Goal: Task Accomplishment & Management: Manage account settings

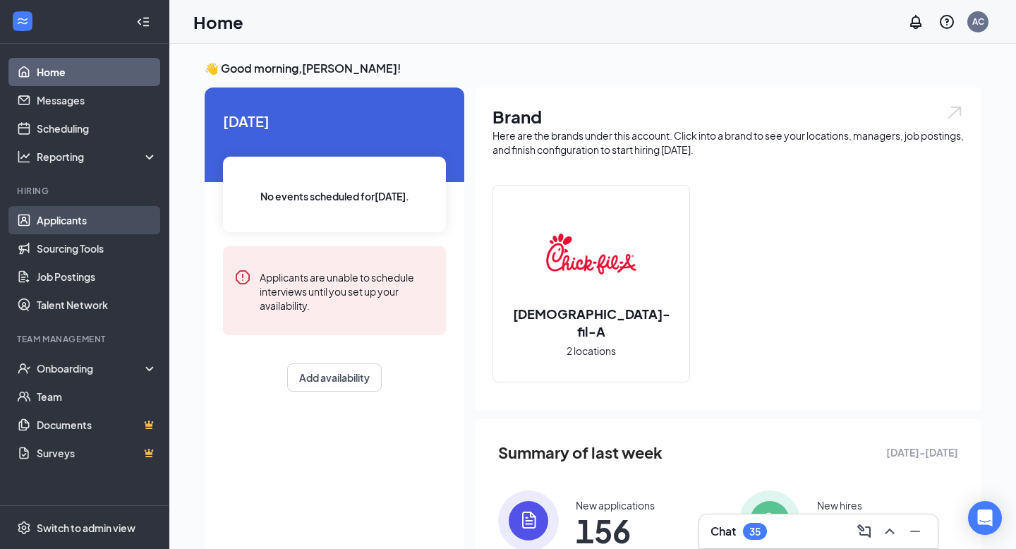
click at [130, 224] on link "Applicants" at bounding box center [97, 220] width 121 height 28
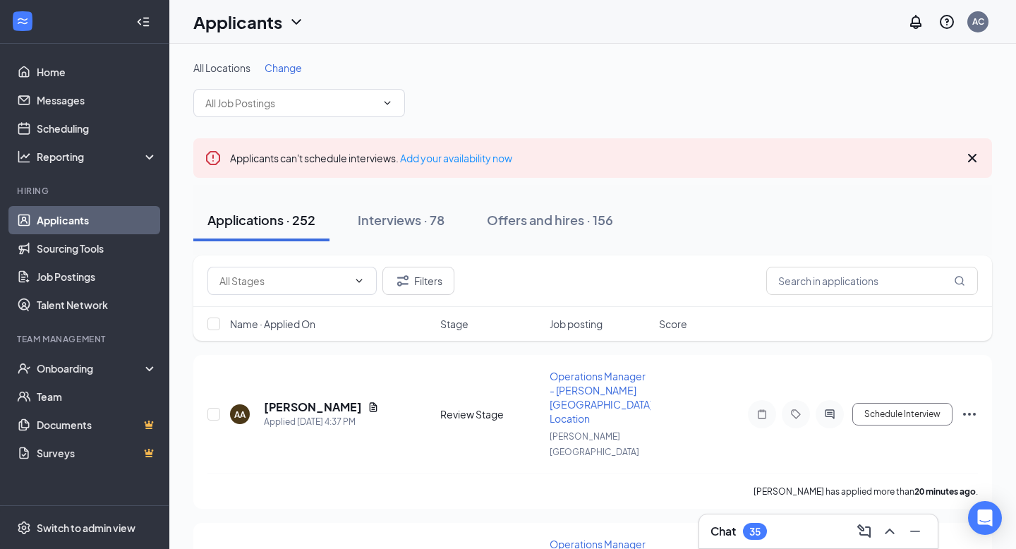
click at [746, 548] on div "Chat 35" at bounding box center [818, 531] width 240 height 35
click at [765, 531] on div "35" at bounding box center [755, 531] width 24 height 17
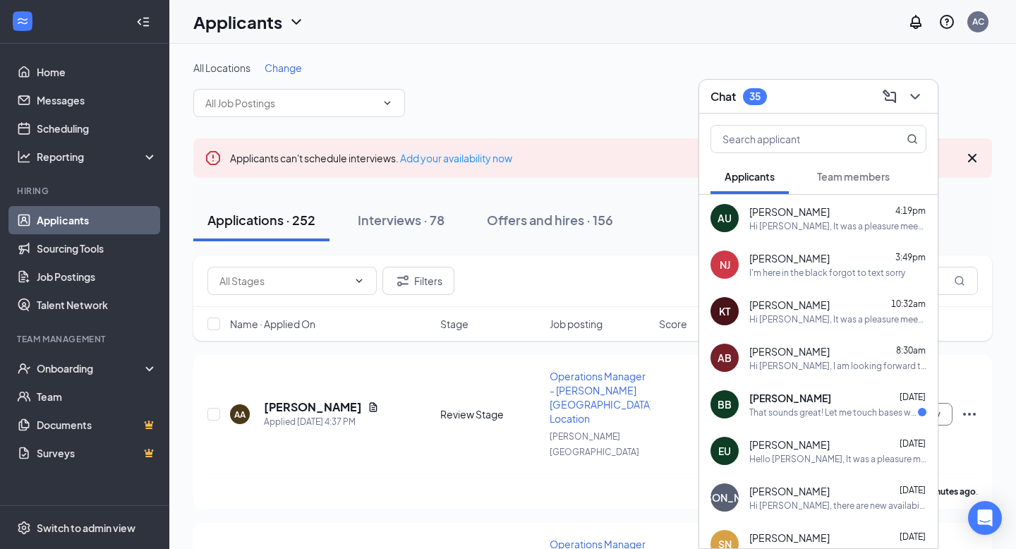
click at [781, 216] on span "Andrew Ureña" at bounding box center [789, 212] width 80 height 14
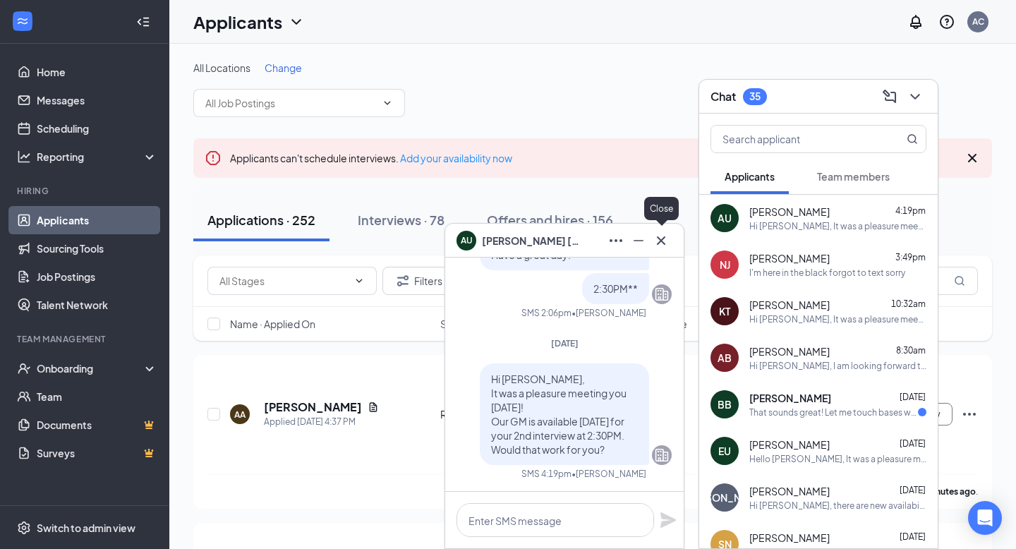
click at [657, 238] on icon "Cross" at bounding box center [660, 240] width 17 height 17
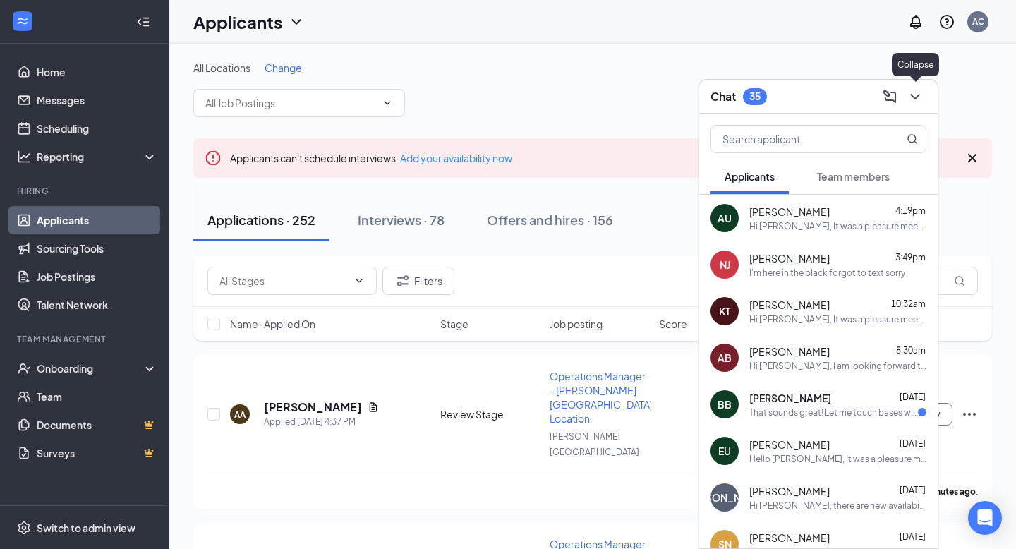
click at [911, 94] on icon "ChevronDown" at bounding box center [914, 97] width 9 height 6
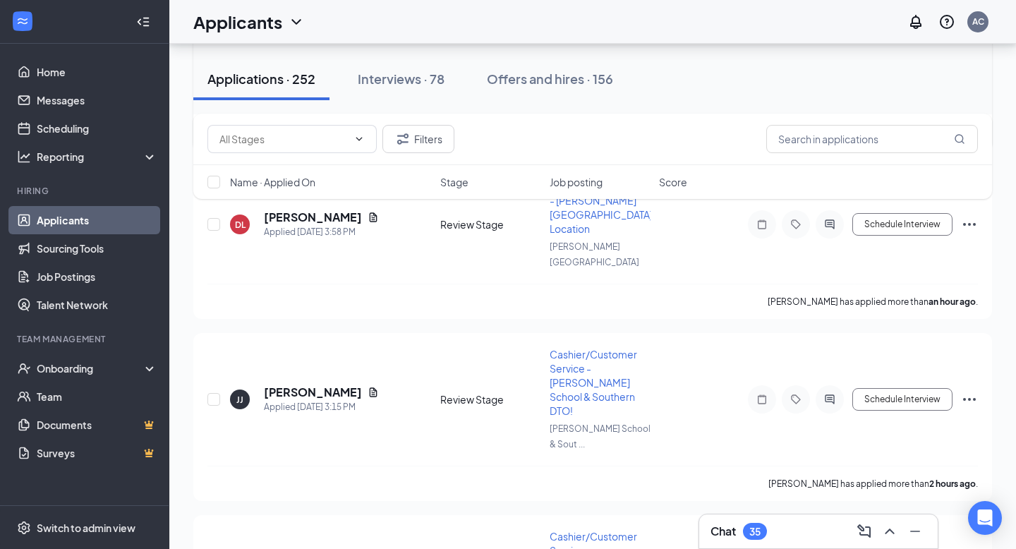
scroll to position [379, 0]
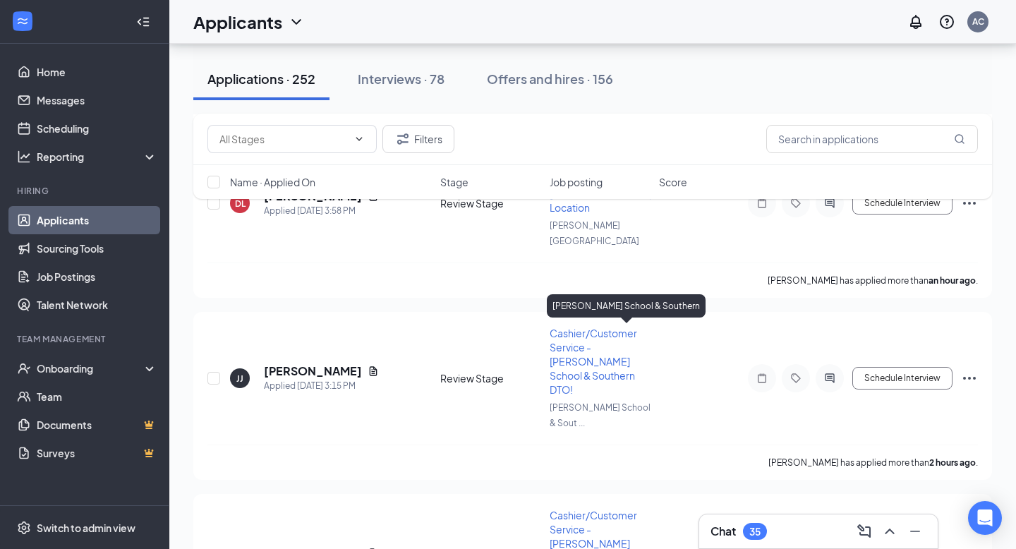
click at [583, 294] on div "[PERSON_NAME] School & Southern" at bounding box center [626, 305] width 159 height 23
click at [578, 327] on span "Cashier/Customer Service - [PERSON_NAME] School & Southern DTO!" at bounding box center [593, 361] width 87 height 69
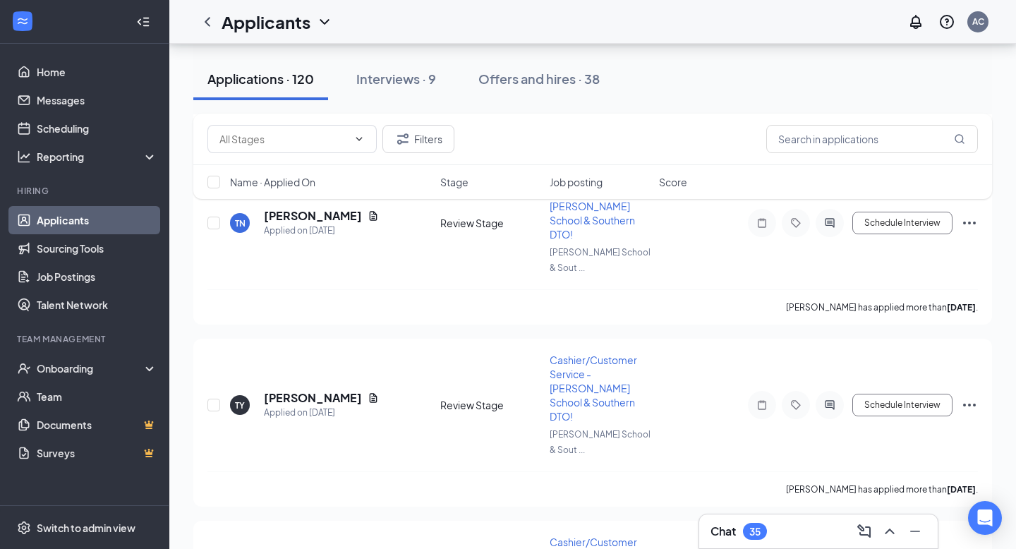
scroll to position [14264, 0]
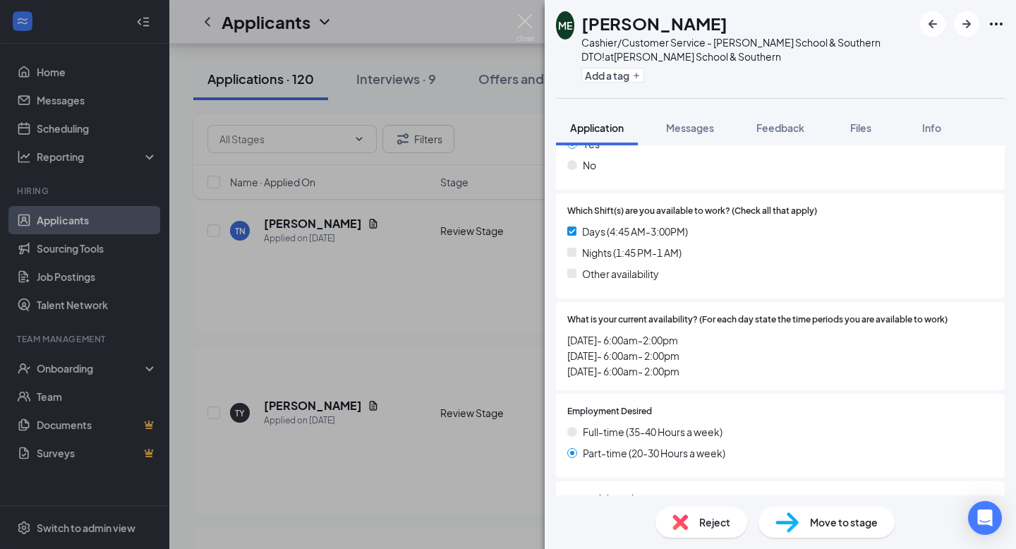
scroll to position [250, 0]
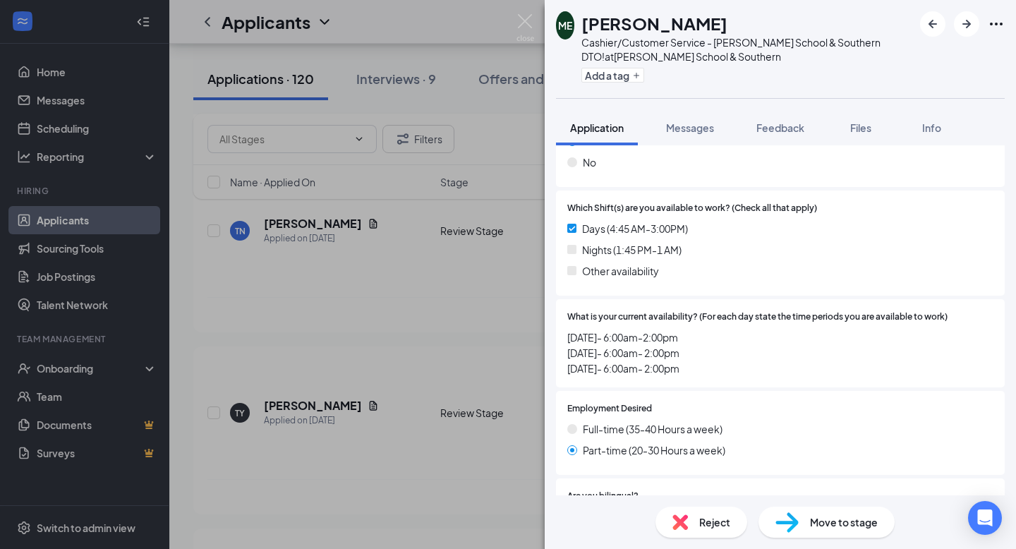
click at [686, 527] on img at bounding box center [680, 522] width 16 height 16
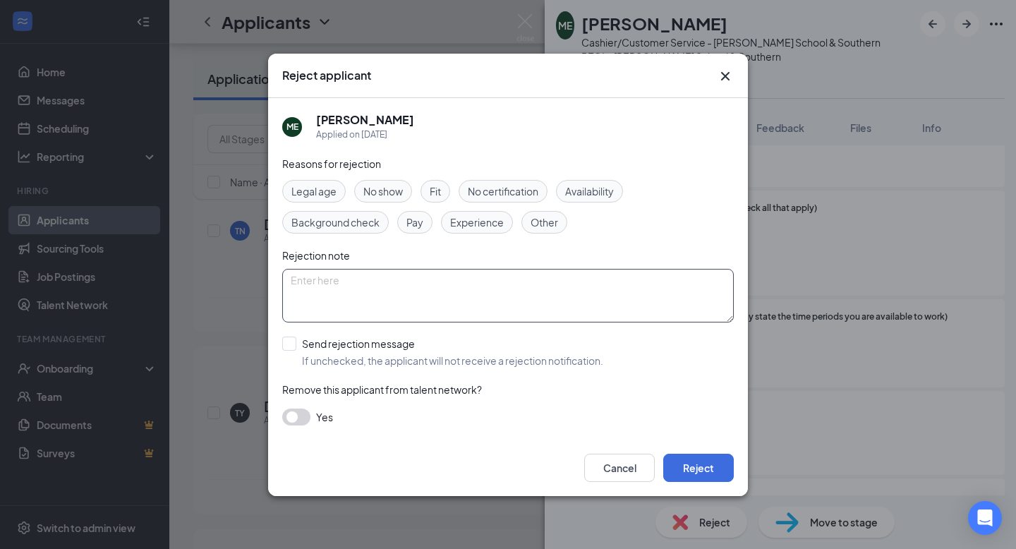
click at [545, 308] on textarea at bounding box center [507, 296] width 451 height 54
type textarea "Restricted availability"
click at [403, 351] on input "Send rejection message If unchecked, the applicant will not receive a rejection…" at bounding box center [442, 351] width 321 height 31
checkbox input "true"
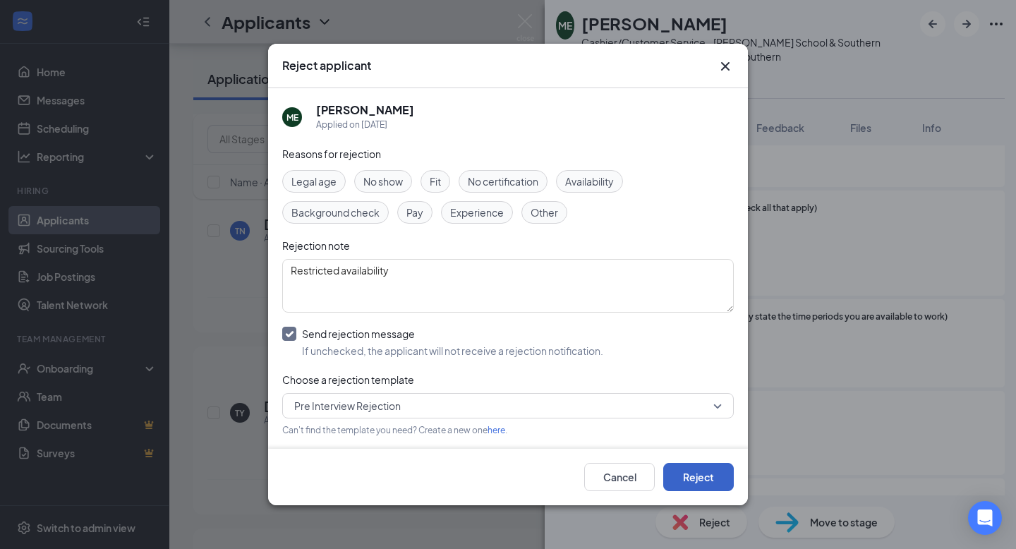
click at [681, 475] on button "Reject" at bounding box center [698, 477] width 71 height 28
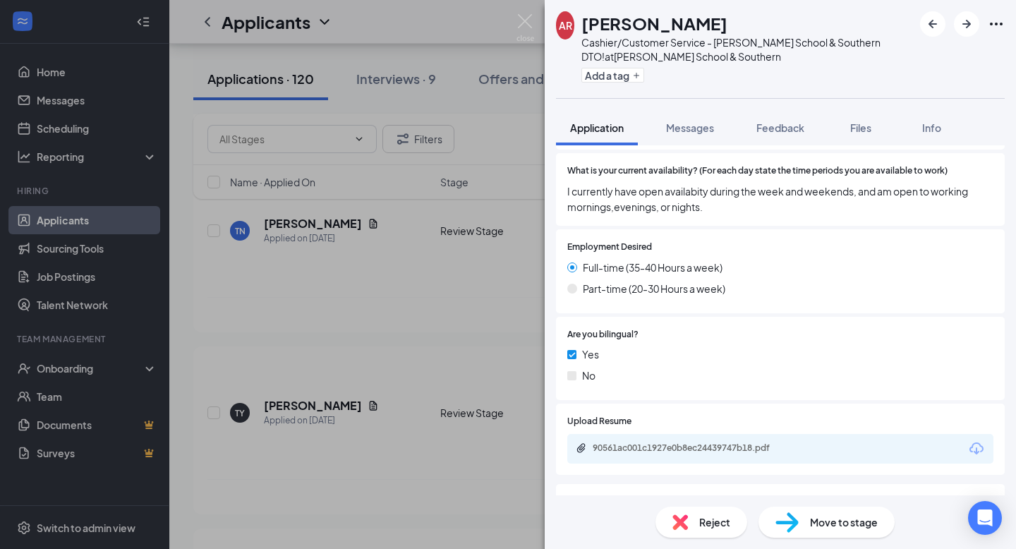
scroll to position [409, 0]
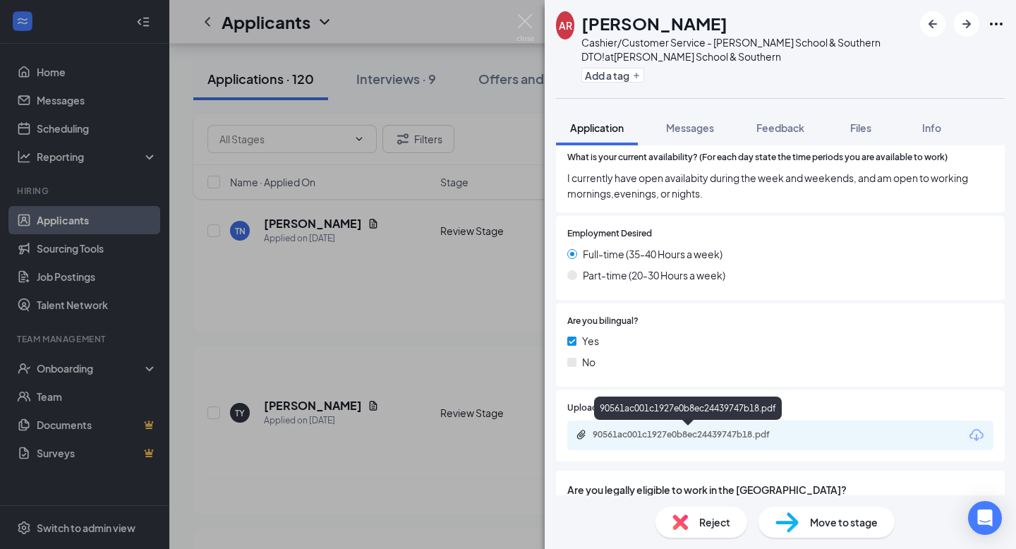
click at [686, 436] on div "90561ac001c1927e0b8ec24439747b18.pdf" at bounding box center [692, 434] width 198 height 11
click at [717, 510] on div "Reject" at bounding box center [701, 521] width 92 height 31
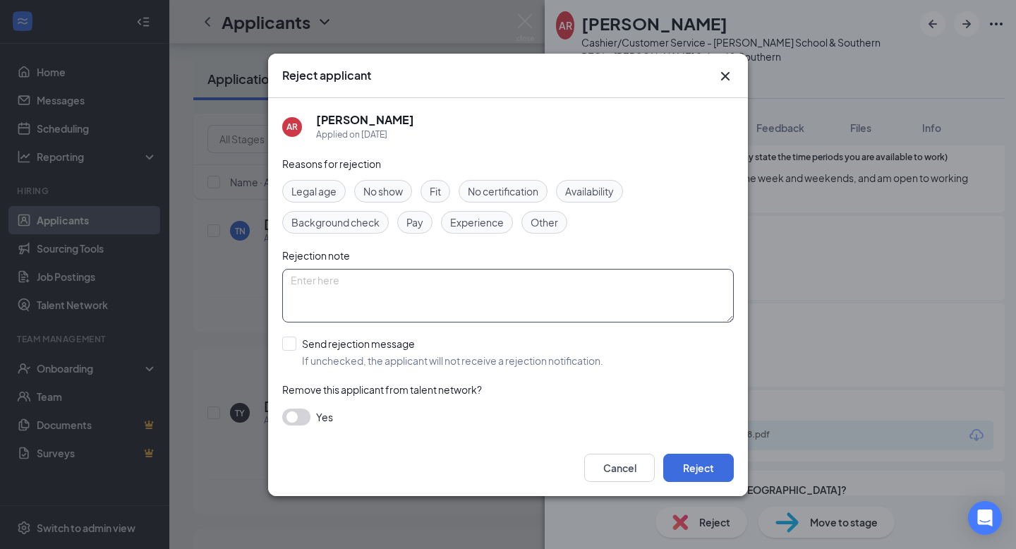
click at [442, 312] on textarea at bounding box center [507, 296] width 451 height 54
type textarea "No volunteering/clubs/sports listed in resume"
click at [394, 356] on input "Send rejection message If unchecked, the applicant will not receive a rejection…" at bounding box center [442, 351] width 321 height 31
checkbox input "true"
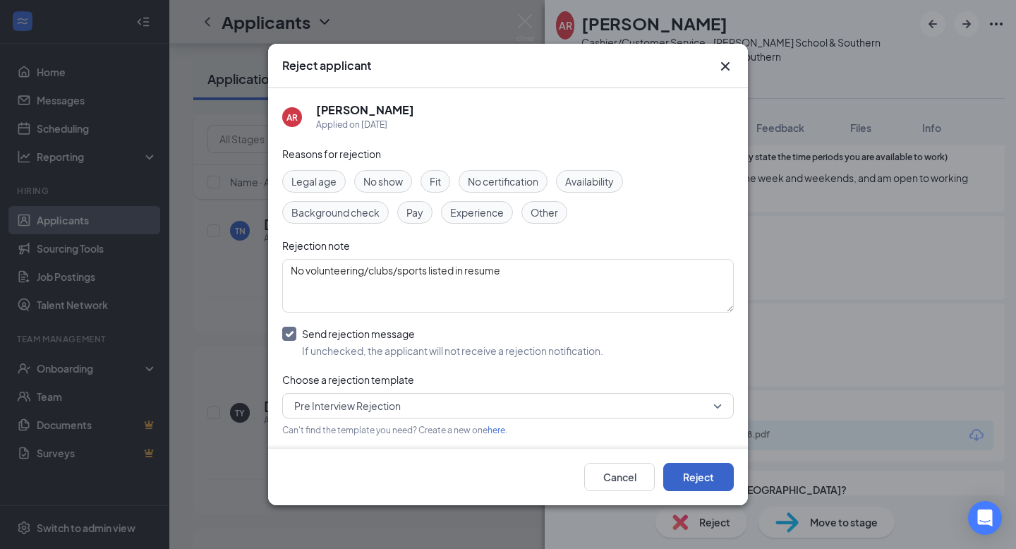
click at [691, 477] on button "Reject" at bounding box center [698, 477] width 71 height 28
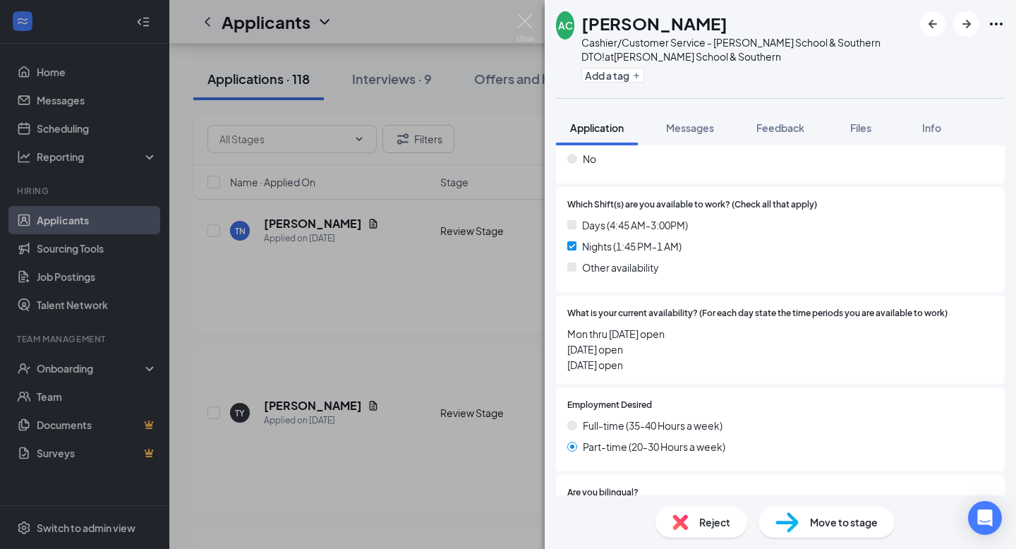
scroll to position [377, 0]
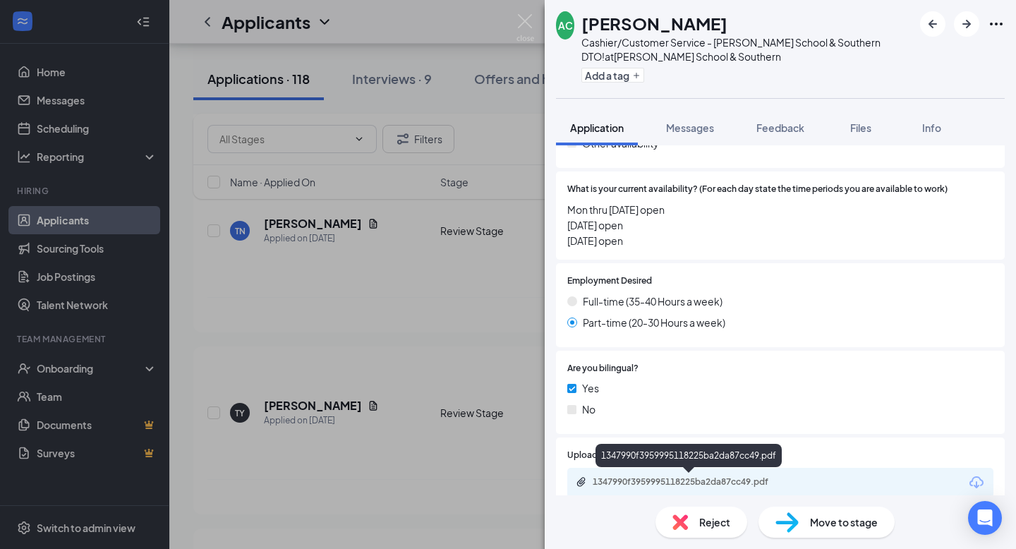
click at [648, 480] on div "1347990f3959995118225ba2da87cc49.pdf" at bounding box center [692, 481] width 198 height 11
click at [968, 29] on icon "ArrowRight" at bounding box center [966, 24] width 17 height 17
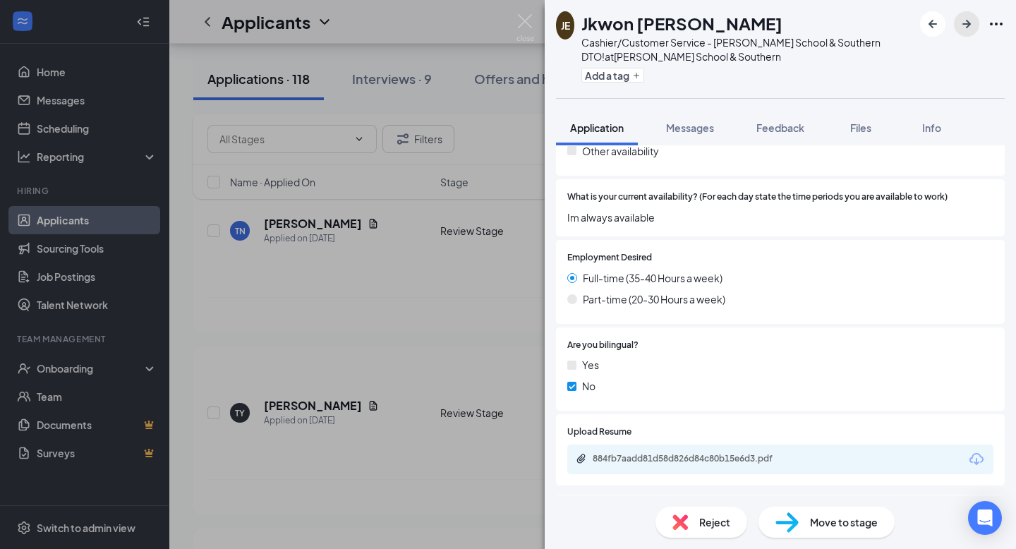
scroll to position [378, 0]
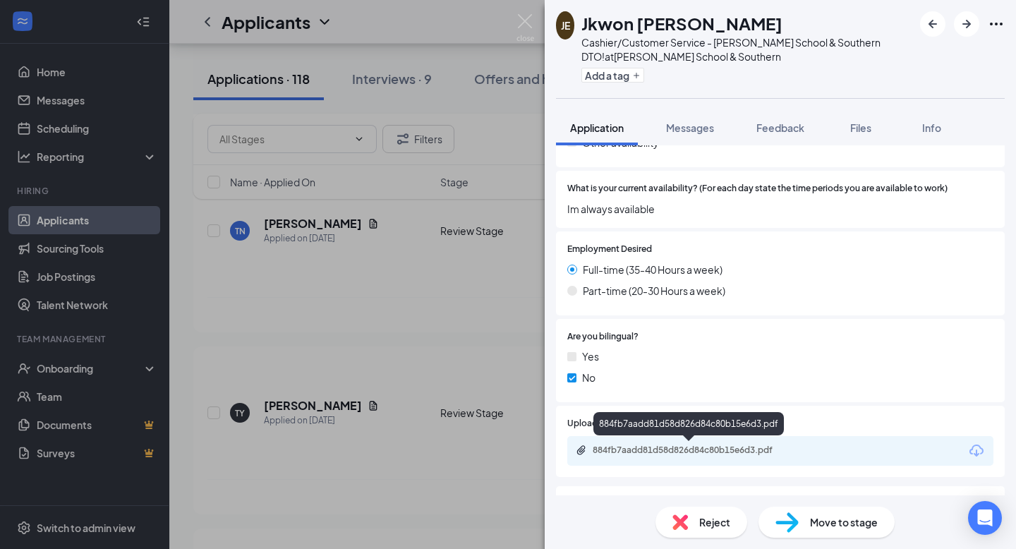
click at [660, 447] on div "884fb7aadd81d58d826d84c80b15e6d3.pdf" at bounding box center [692, 449] width 198 height 11
click at [683, 523] on img at bounding box center [680, 522] width 16 height 16
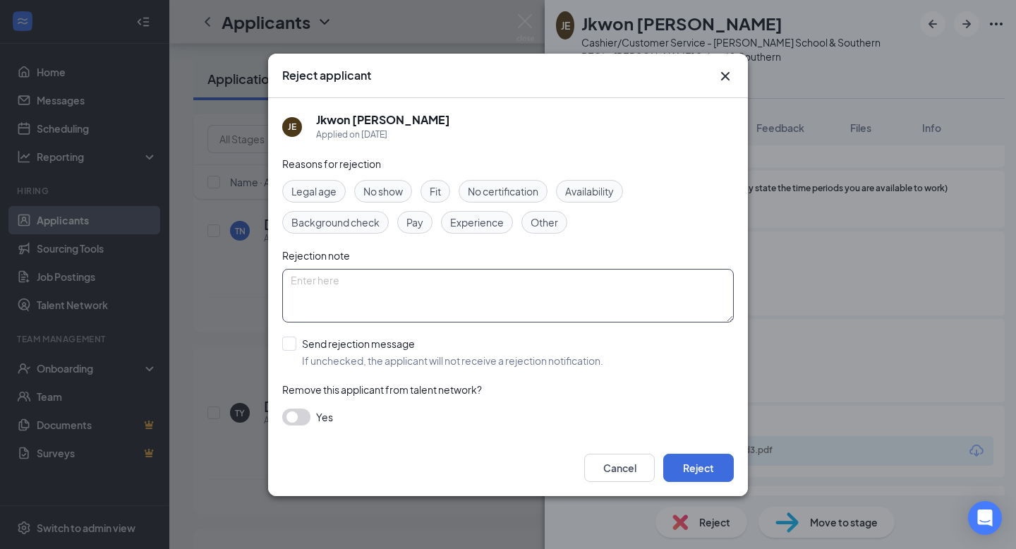
click at [518, 312] on textarea at bounding box center [507, 296] width 451 height 54
type textarea "Blank resume"
click at [686, 473] on button "Reject" at bounding box center [698, 468] width 71 height 28
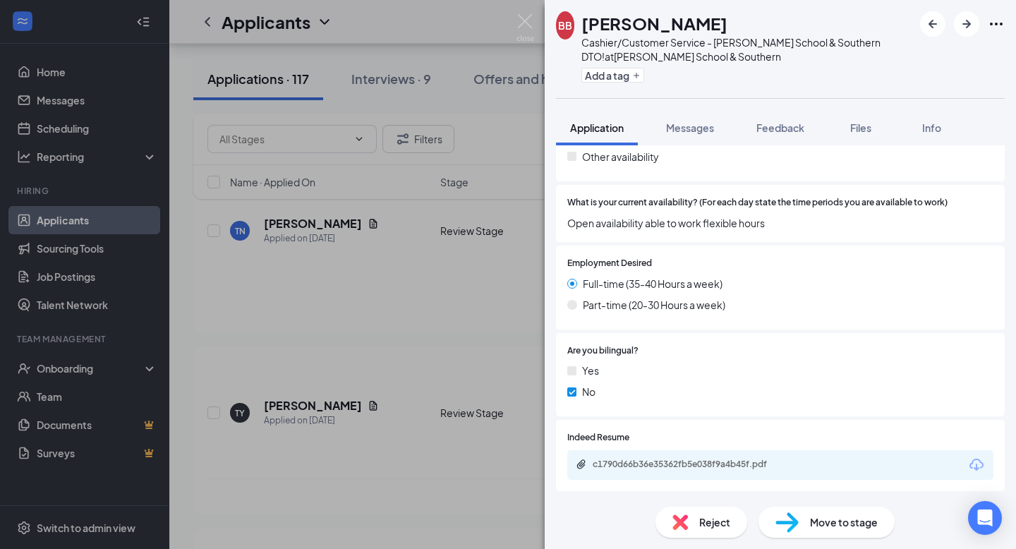
scroll to position [370, 0]
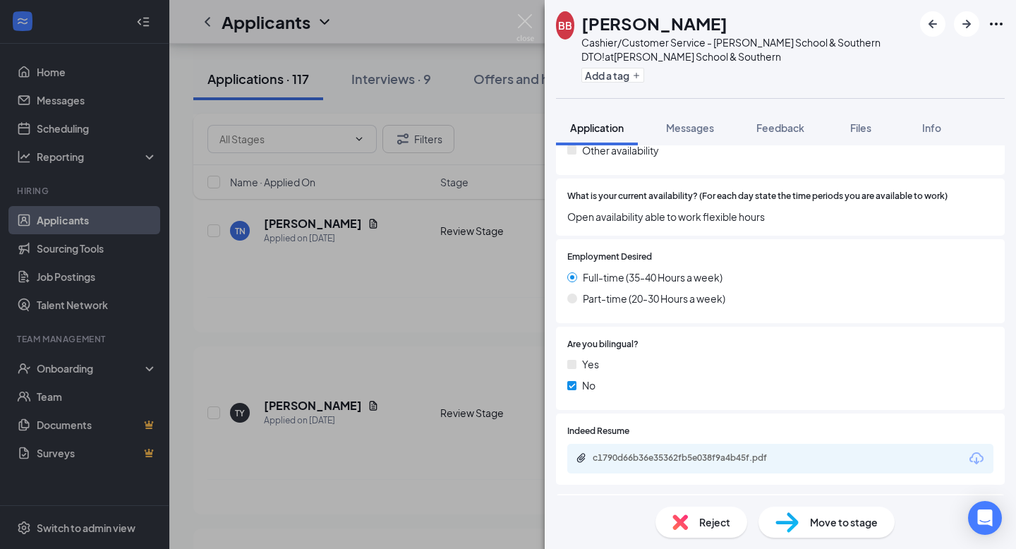
click at [661, 450] on div "c1790d66b36e35362fb5e038f9a4b45f.pdf" at bounding box center [780, 459] width 426 height 30
click at [660, 460] on div "c1790d66b36e35362fb5e038f9a4b45f.pdf" at bounding box center [692, 457] width 198 height 11
click at [684, 515] on img at bounding box center [680, 522] width 16 height 16
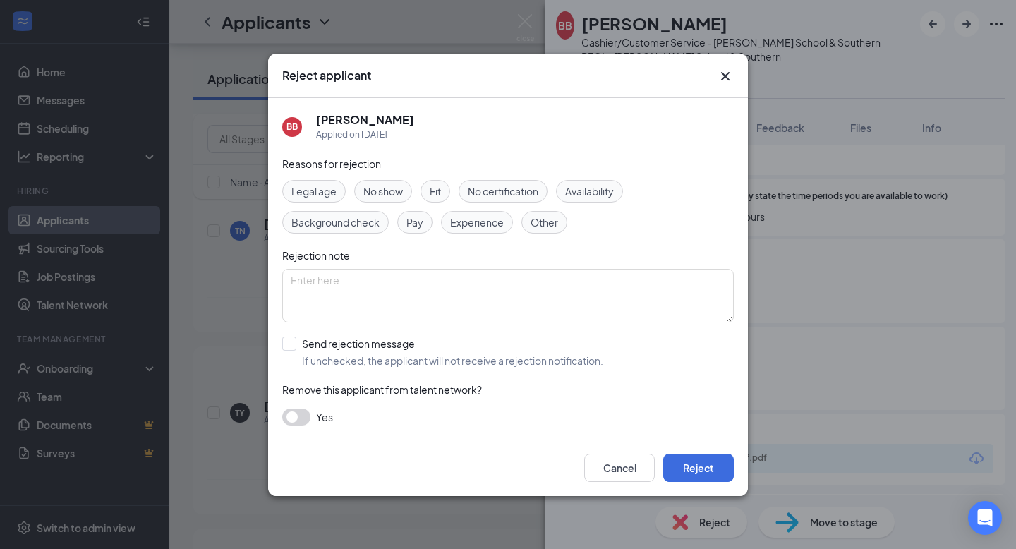
click at [401, 326] on div "Reasons for rejection Legal age No show Fit No certification Availability Backg…" at bounding box center [507, 298] width 451 height 284
click at [401, 286] on textarea at bounding box center [507, 296] width 451 height 54
type textarea "Tenure concerns"
click at [706, 466] on button "Reject" at bounding box center [698, 468] width 71 height 28
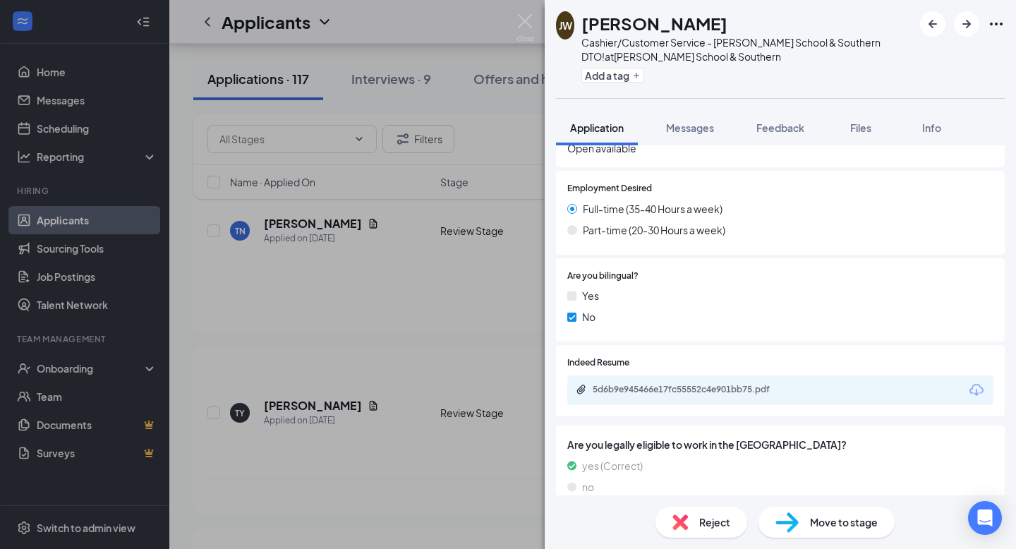
scroll to position [439, 0]
click at [679, 388] on div "5d6b9e945466e17fc55552c4e901bb75.pdf" at bounding box center [692, 388] width 198 height 11
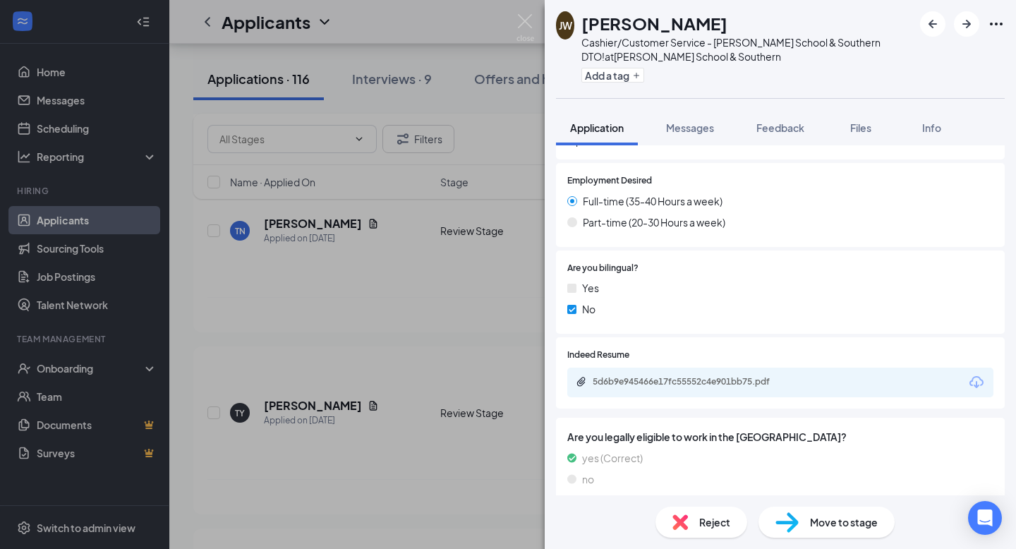
scroll to position [447, 0]
click at [971, 30] on icon "ArrowRight" at bounding box center [966, 24] width 17 height 17
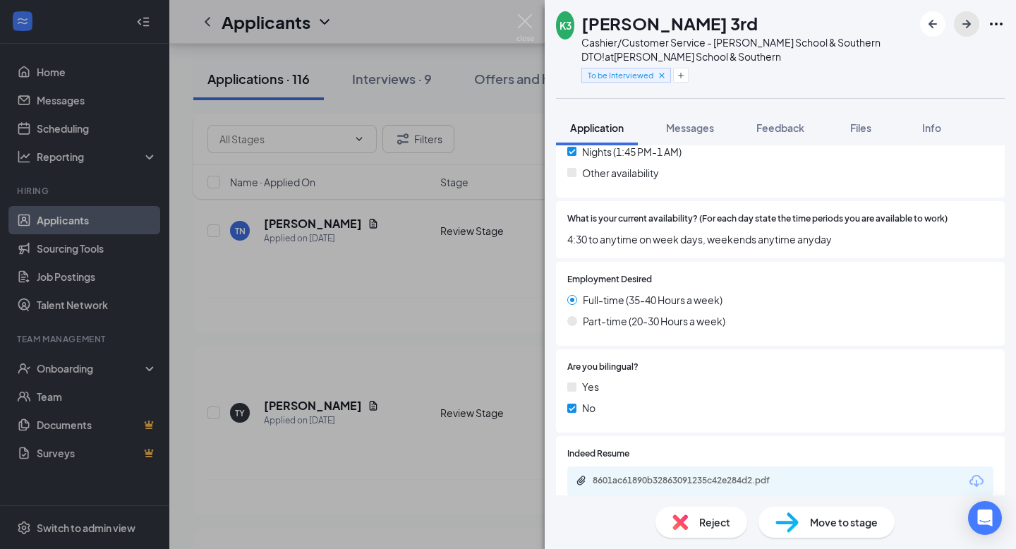
scroll to position [355, 0]
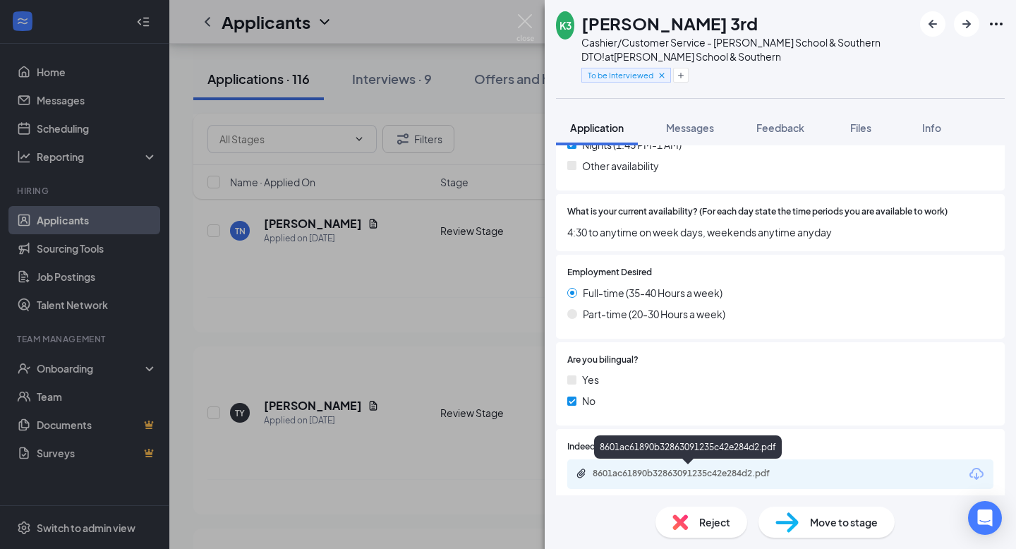
click at [681, 470] on div "8601ac61890b32863091235c42e284d2.pdf" at bounding box center [692, 473] width 198 height 11
click at [695, 524] on div "Reject" at bounding box center [701, 521] width 92 height 31
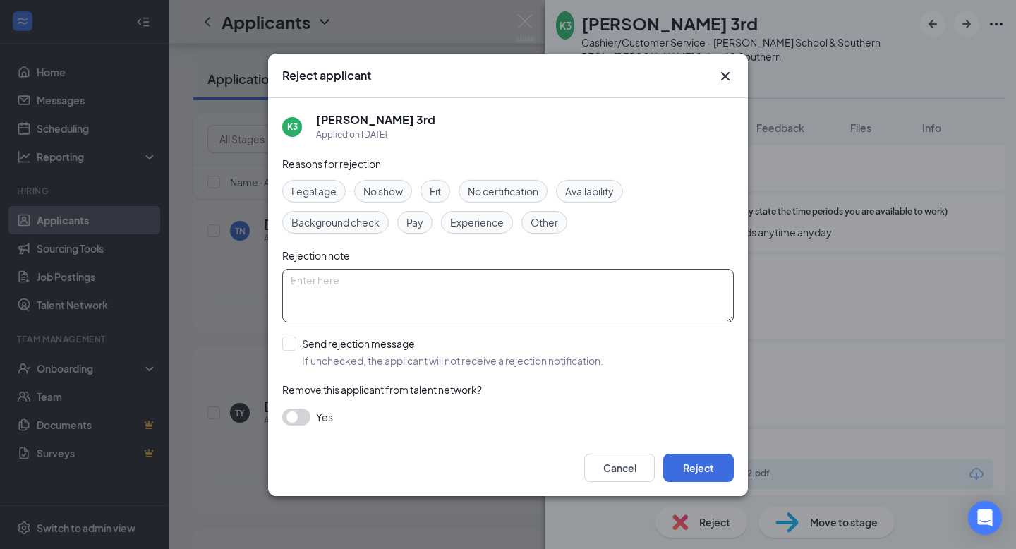
click at [427, 309] on textarea at bounding box center [507, 296] width 451 height 54
type textarea "Experience"
click at [703, 468] on button "Reject" at bounding box center [698, 468] width 71 height 28
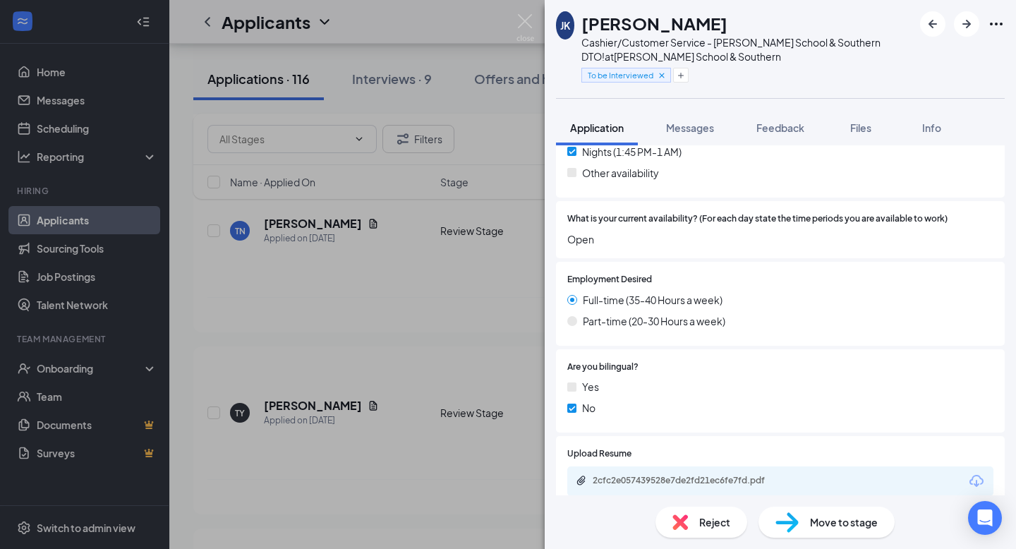
scroll to position [371, 0]
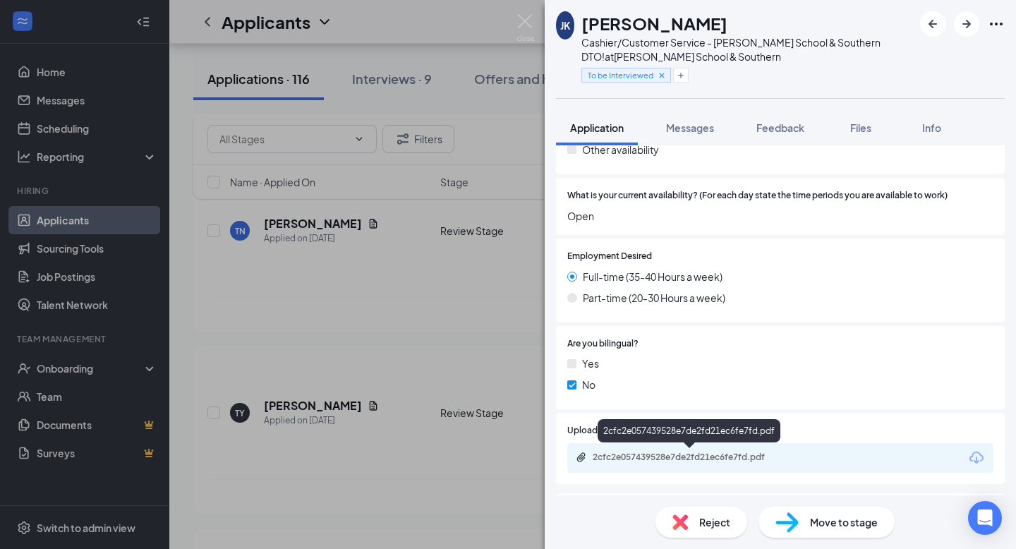
click at [642, 454] on div "2cfc2e057439528e7de2fd21ec6fe7fd.pdf" at bounding box center [692, 456] width 198 height 11
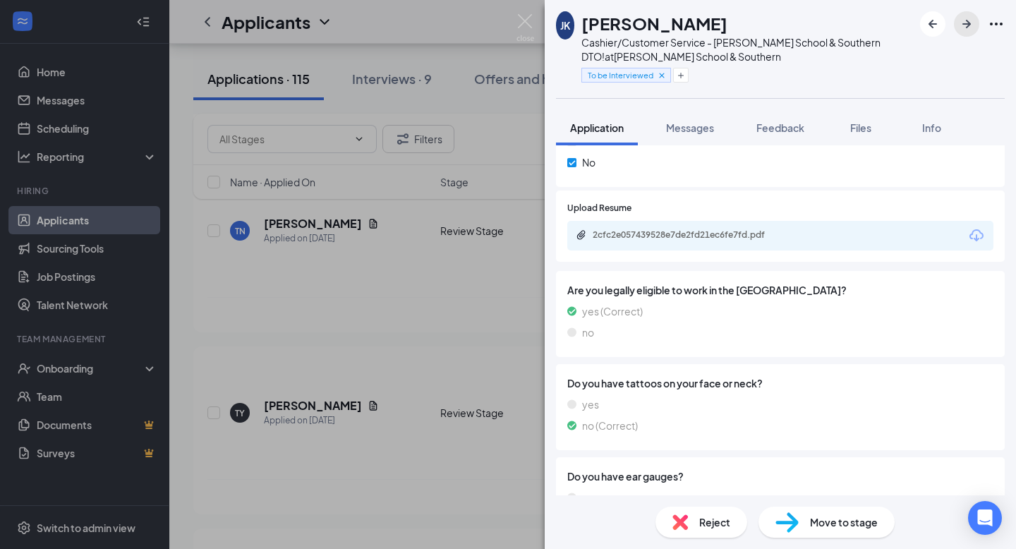
click at [962, 23] on icon "ArrowRight" at bounding box center [966, 24] width 17 height 17
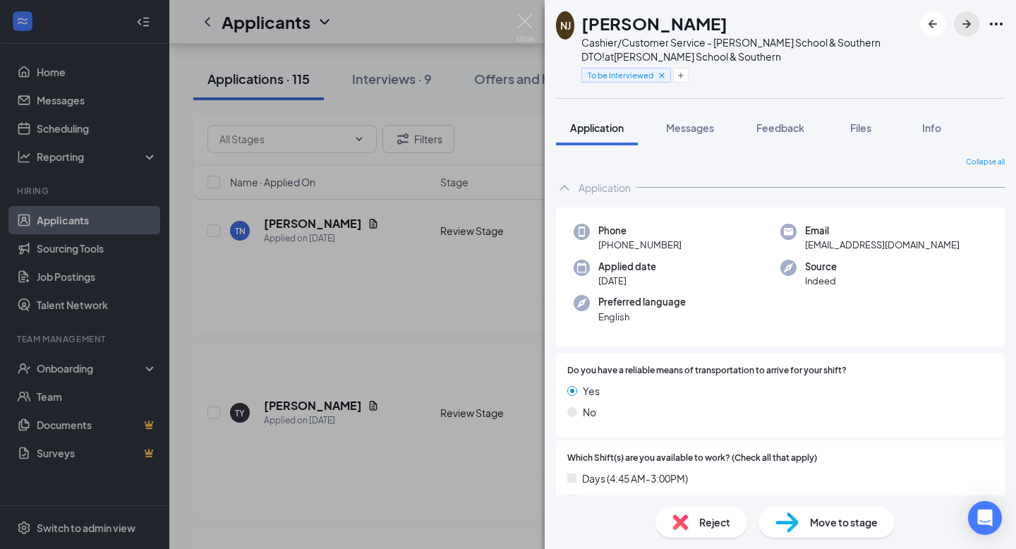
scroll to position [289, 0]
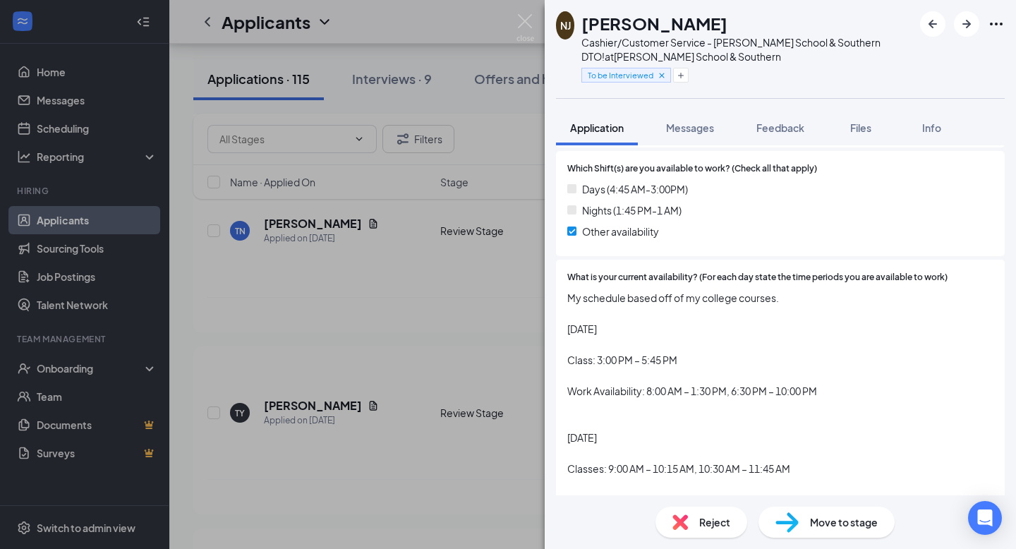
click at [698, 530] on div "Reject" at bounding box center [701, 521] width 92 height 31
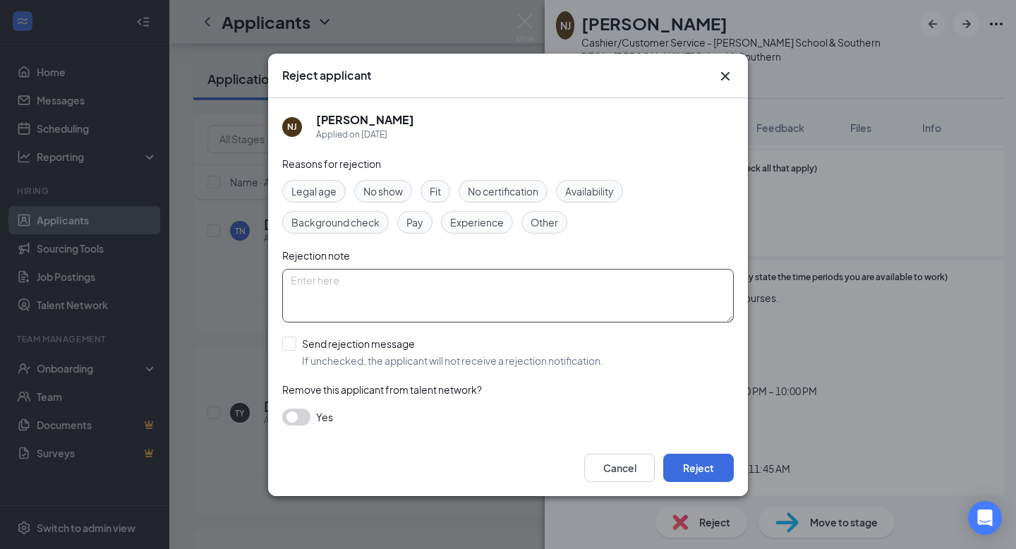
click at [512, 281] on textarea at bounding box center [507, 296] width 451 height 54
type textarea "Restricted availability"
click at [692, 469] on button "Reject" at bounding box center [698, 468] width 71 height 28
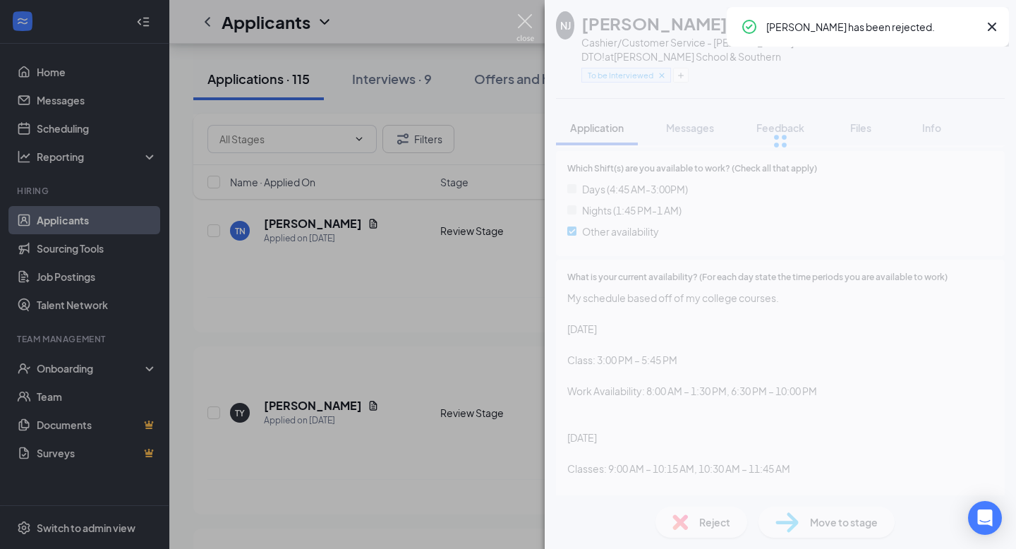
click at [528, 26] on img at bounding box center [525, 28] width 18 height 28
